Goal: Information Seeking & Learning: Learn about a topic

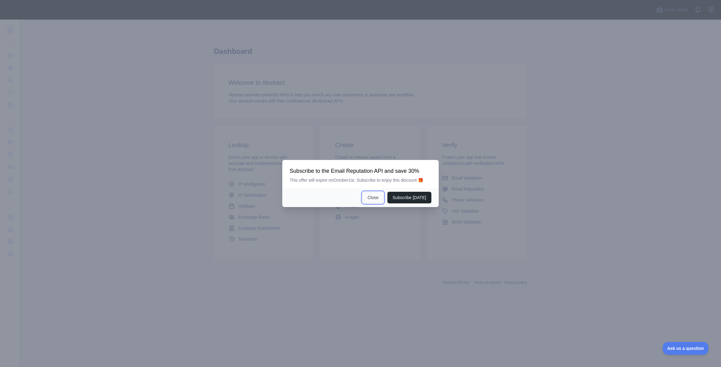
click at [371, 202] on button "Close" at bounding box center [372, 198] width 21 height 12
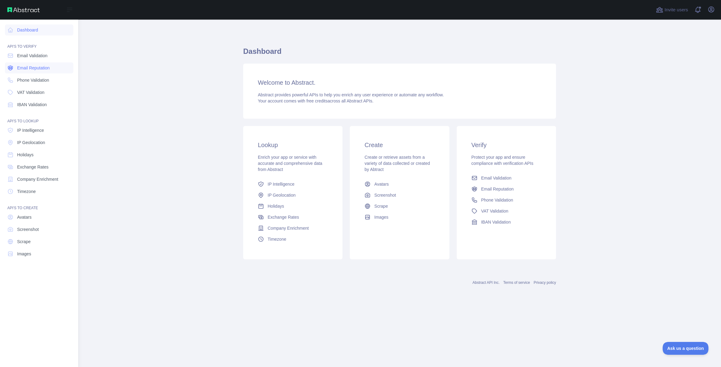
click at [46, 71] on link "Email Reputation" at bounding box center [39, 67] width 68 height 11
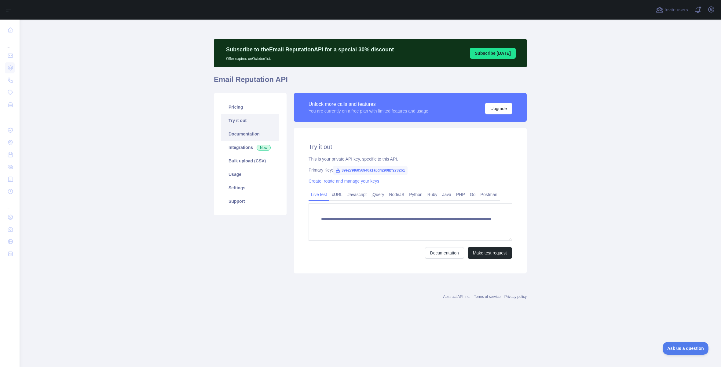
click at [235, 134] on link "Documentation" at bounding box center [250, 133] width 58 height 13
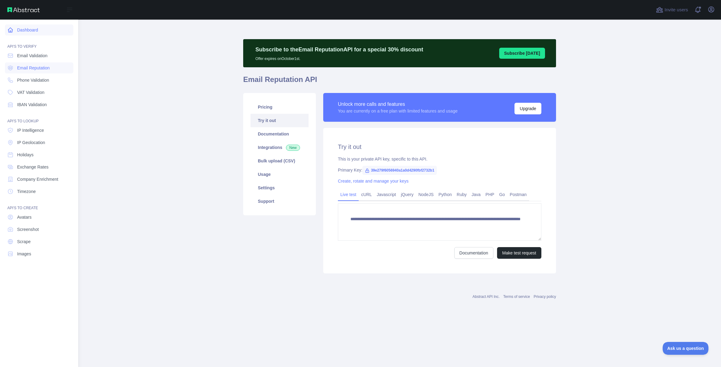
click at [17, 29] on link "Dashboard" at bounding box center [39, 29] width 68 height 11
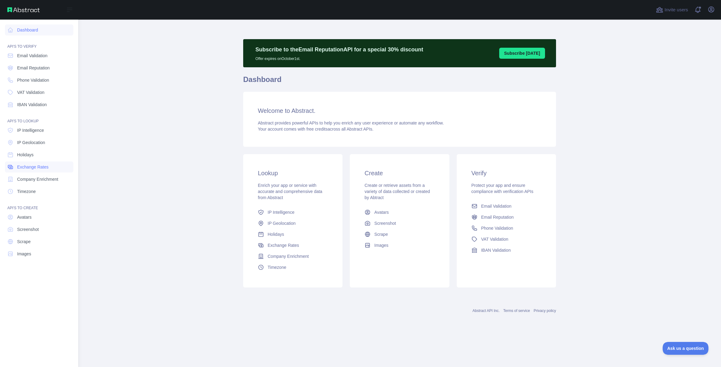
click at [30, 165] on span "Exchange Rates" at bounding box center [32, 167] width 31 height 6
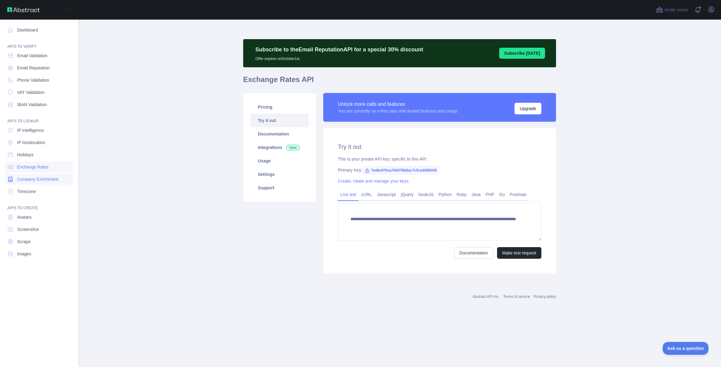
click at [46, 181] on span "Company Enrichment" at bounding box center [37, 179] width 41 height 6
click at [29, 29] on link "Dashboard" at bounding box center [39, 29] width 68 height 11
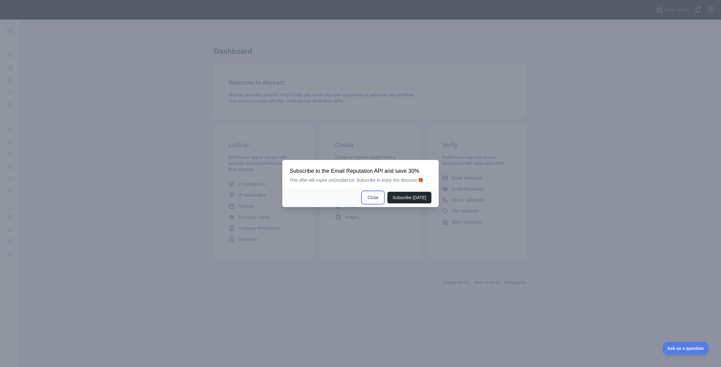
click at [373, 201] on button "Close" at bounding box center [372, 198] width 21 height 12
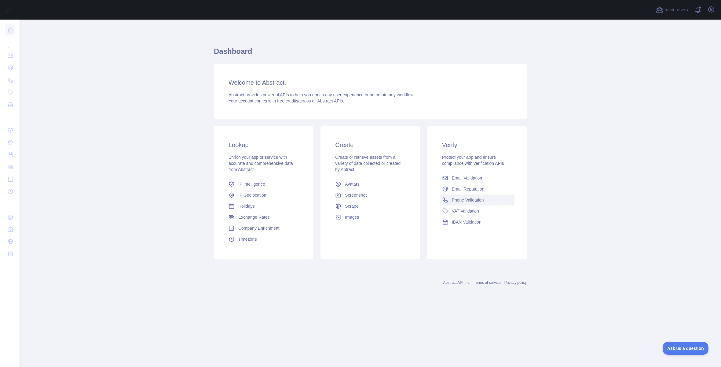
click at [466, 201] on span "Phone Validation" at bounding box center [468, 200] width 32 height 6
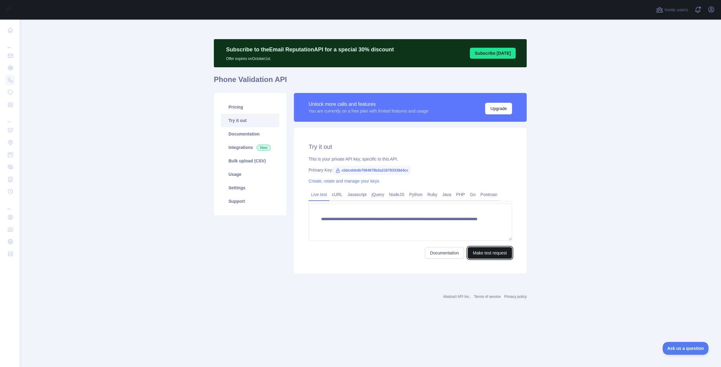
click at [484, 253] on button "Make test request" at bounding box center [490, 253] width 44 height 12
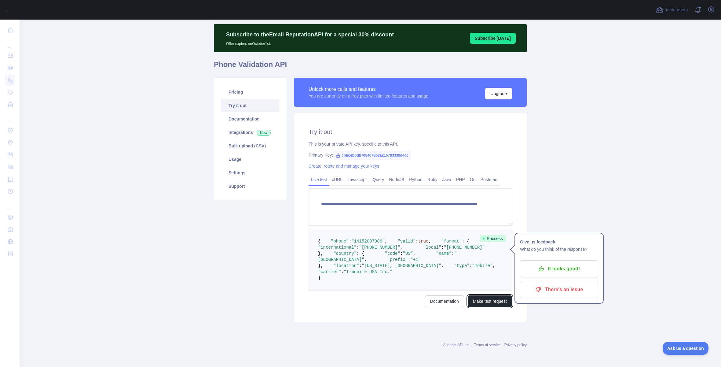
scroll to position [70, 0]
drag, startPoint x: 388, startPoint y: 210, endPoint x: 413, endPoint y: 210, distance: 25.4
click at [400, 245] on span ""+14152007986"" at bounding box center [379, 247] width 41 height 5
click at [458, 228] on pre "{ "phone" : "14152007986" , "valid" : true , "format" : { "international" : "+1…" at bounding box center [410, 259] width 203 height 62
click at [452, 286] on pre "{ "phone" : "14152007986" , "valid" : true , "format" : { "international" : "+1…" at bounding box center [410, 259] width 203 height 62
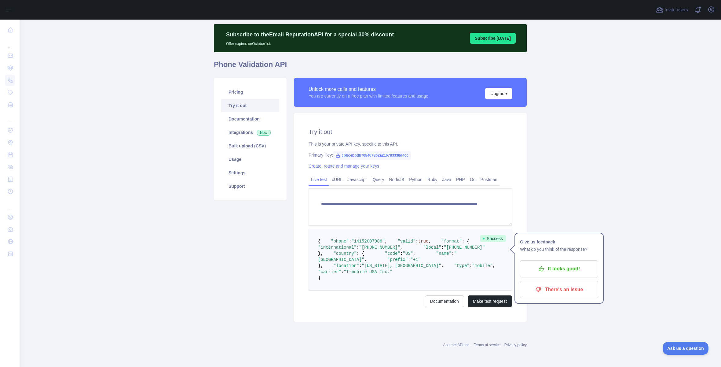
click at [467, 229] on pre "{ "phone" : "14152007986" , "valid" : true , "format" : { "international" : "+1…" at bounding box center [410, 259] width 203 height 62
click at [491, 300] on button "Make test request" at bounding box center [490, 301] width 44 height 12
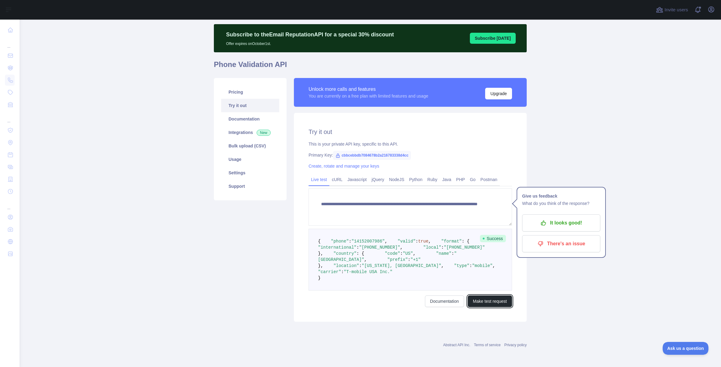
scroll to position [0, 0]
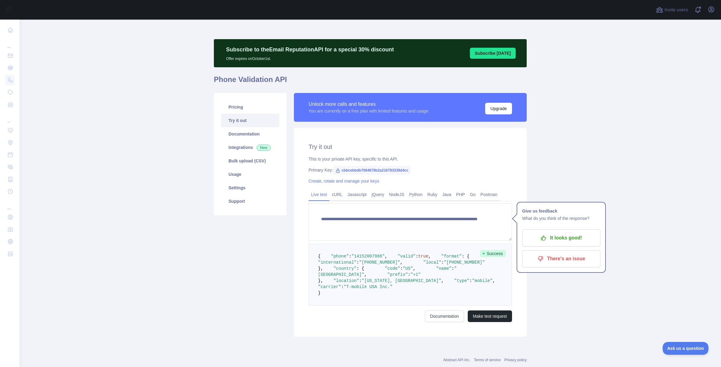
click at [393, 265] on span ""+14152007986"" at bounding box center [379, 262] width 41 height 5
click at [394, 265] on span ""+14152007986"" at bounding box center [379, 262] width 41 height 5
copy span "14152007986"
click at [461, 173] on div "**********" at bounding box center [410, 232] width 233 height 209
click at [439, 226] on textarea "**********" at bounding box center [410, 221] width 203 height 37
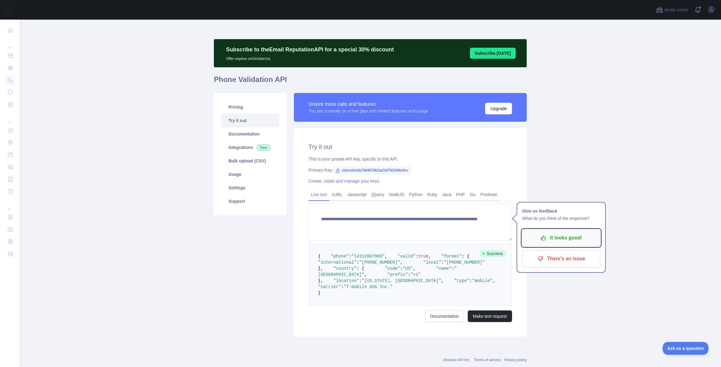
click at [564, 239] on p "It looks good!" at bounding box center [561, 237] width 69 height 10
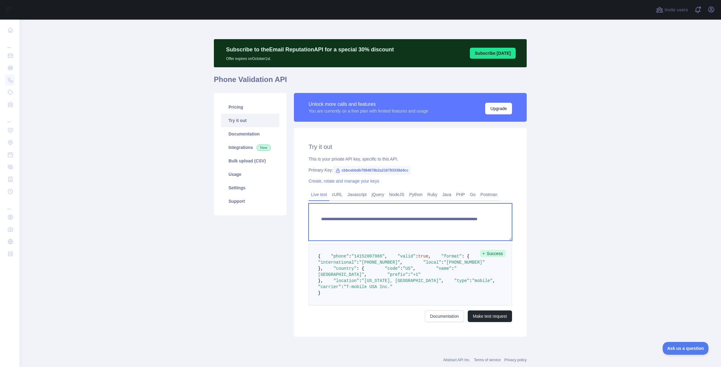
click at [470, 228] on textarea "**********" at bounding box center [410, 221] width 203 height 37
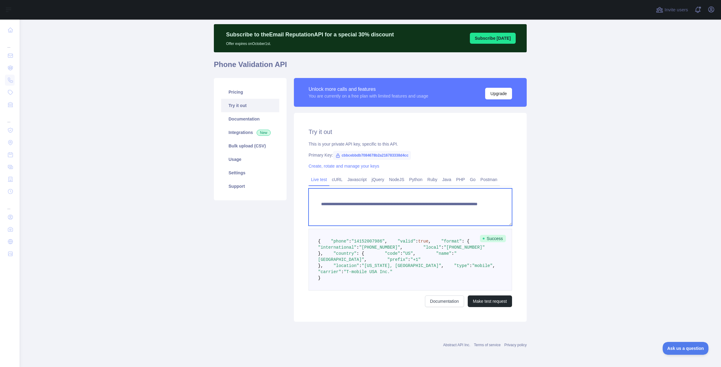
scroll to position [70, 0]
type textarea "**********"
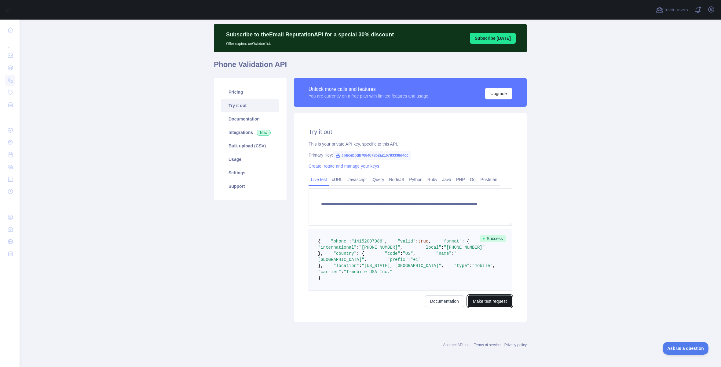
click at [477, 299] on button "Make test request" at bounding box center [490, 301] width 44 height 12
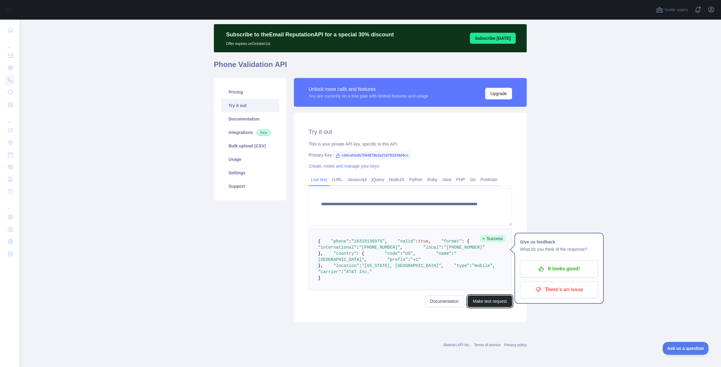
scroll to position [46, 0]
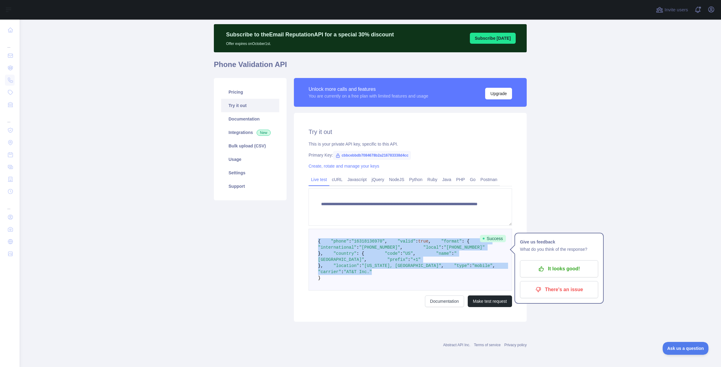
drag, startPoint x: 384, startPoint y: 296, endPoint x: 310, endPoint y: 207, distance: 116.1
click at [310, 228] on pre "{ "phone" : "16318136970" , "valid" : true , "format" : { "international" : "+1…" at bounding box center [410, 259] width 203 height 62
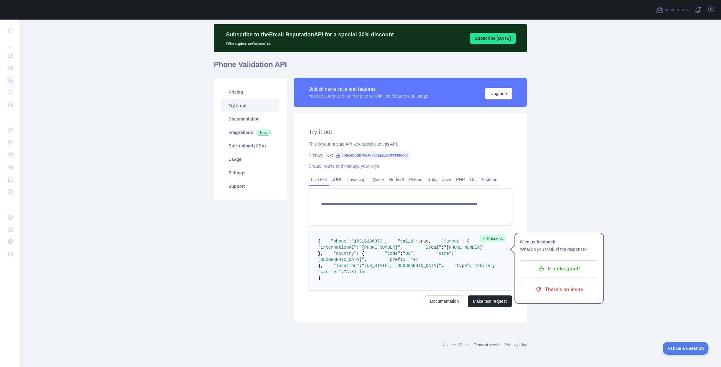
click at [403, 247] on pre "{ "phone" : "16318136970" , "valid" : true , "format" : { "international" : "+1…" at bounding box center [410, 259] width 203 height 62
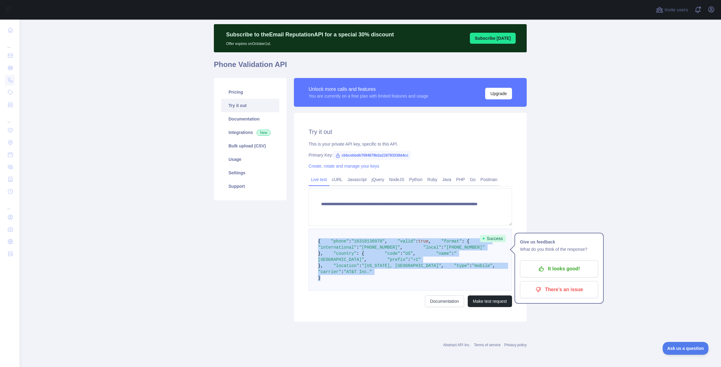
drag, startPoint x: 319, startPoint y: 301, endPoint x: 310, endPoint y: 211, distance: 90.8
click at [310, 228] on pre "{ "phone" : "16318136970" , "valid" : true , "format" : { "international" : "+1…" at bounding box center [410, 259] width 203 height 62
click at [238, 152] on link "Usage" at bounding box center [250, 158] width 58 height 13
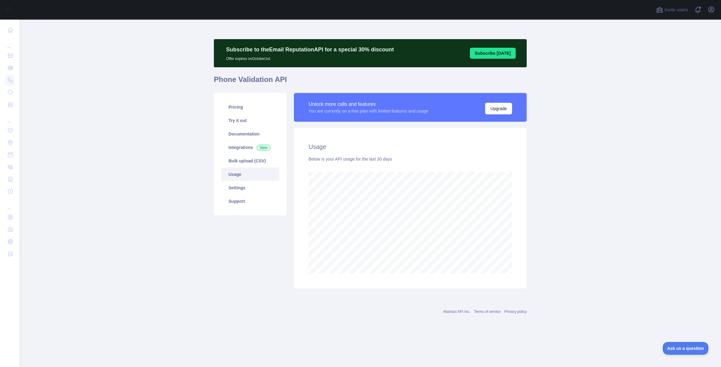
scroll to position [347, 701]
click at [240, 107] on link "Pricing" at bounding box center [250, 106] width 58 height 13
